Goal: Task Accomplishment & Management: Manage account settings

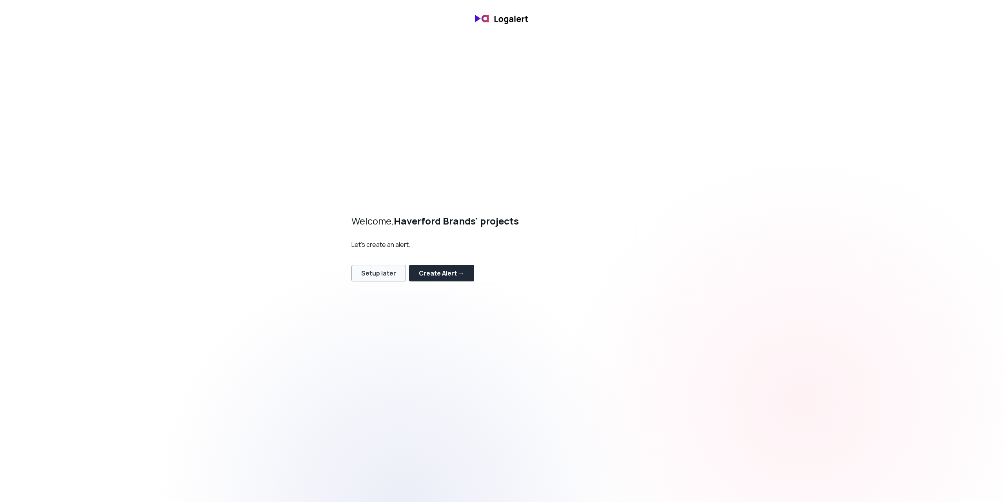
click at [383, 276] on div "Setup later" at bounding box center [378, 272] width 35 height 9
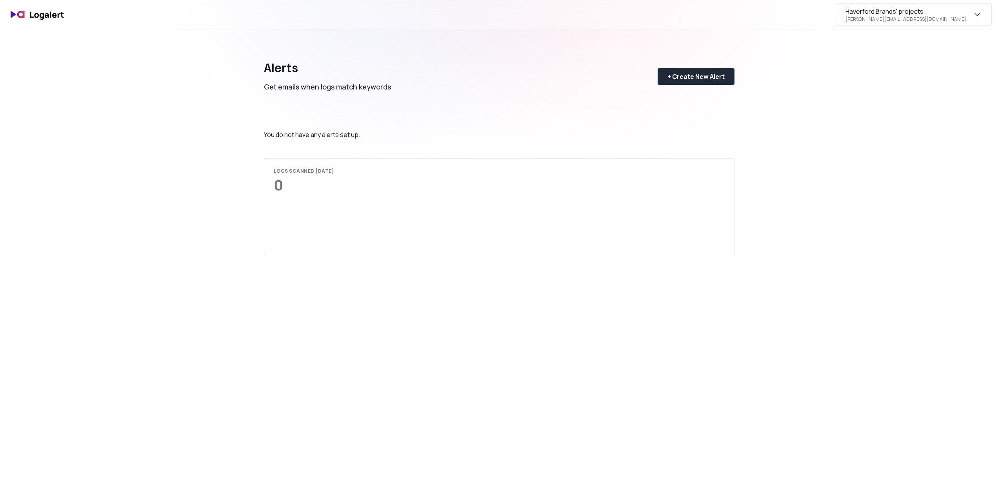
click at [974, 15] on icon "button" at bounding box center [976, 14] width 9 height 9
click at [52, 17] on img at bounding box center [37, 14] width 63 height 18
click at [948, 19] on div "Haverford Brands' projects [PERSON_NAME][EMAIL_ADDRESS][DOMAIN_NAME]" at bounding box center [905, 15] width 121 height 16
click at [912, 72] on div "Subscription" at bounding box center [913, 73] width 155 height 19
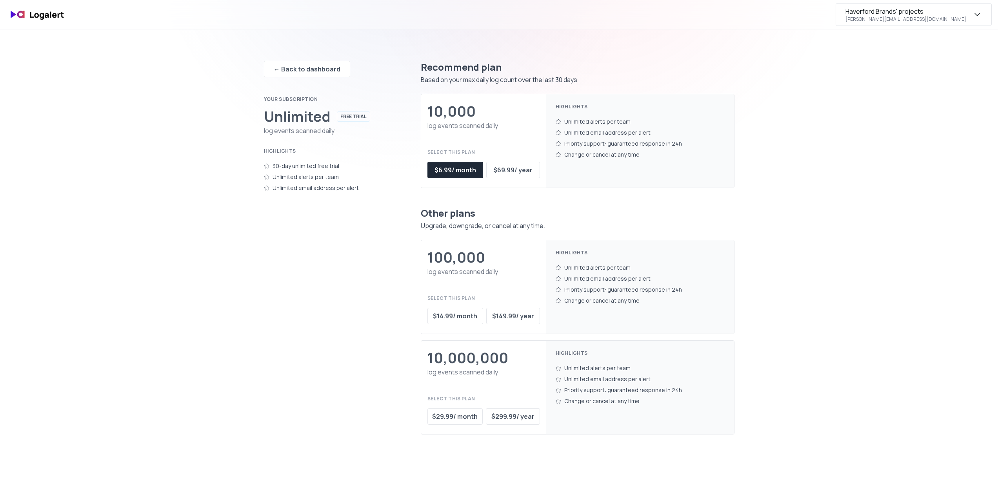
click at [923, 13] on div "Haverford Brands' projects" at bounding box center [884, 11] width 78 height 9
click at [338, 156] on div "Highlights 30-day unlimited free trial Unlimited alerts per team Unlimited emai…" at bounding box center [326, 171] width 125 height 58
drag, startPoint x: 286, startPoint y: 116, endPoint x: 371, endPoint y: 113, distance: 85.2
click at [348, 116] on div "Unlimited FREE TRIAL" at bounding box center [326, 117] width 125 height 16
click at [373, 111] on div "Unlimited FREE TRIAL" at bounding box center [326, 117] width 125 height 16
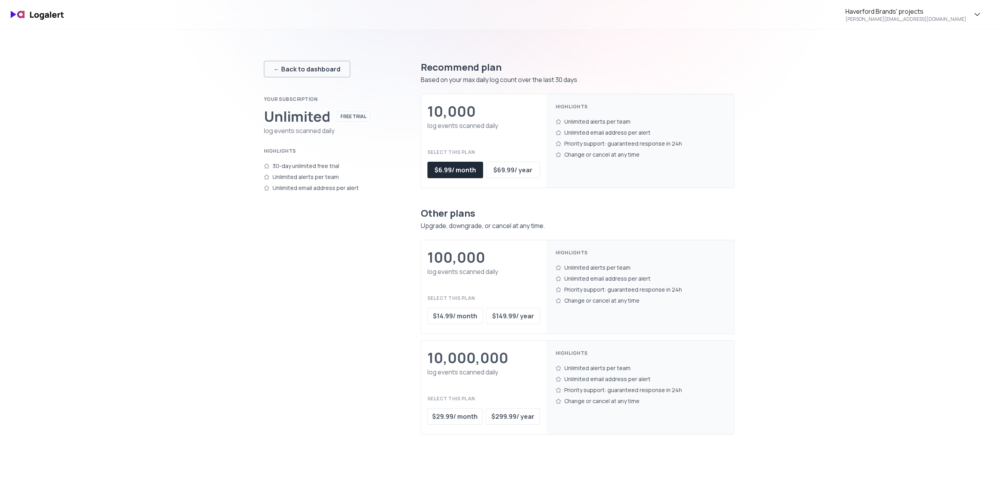
click at [311, 69] on div "← Back to dashboard" at bounding box center [307, 68] width 67 height 9
